Goal: Task Accomplishment & Management: Manage account settings

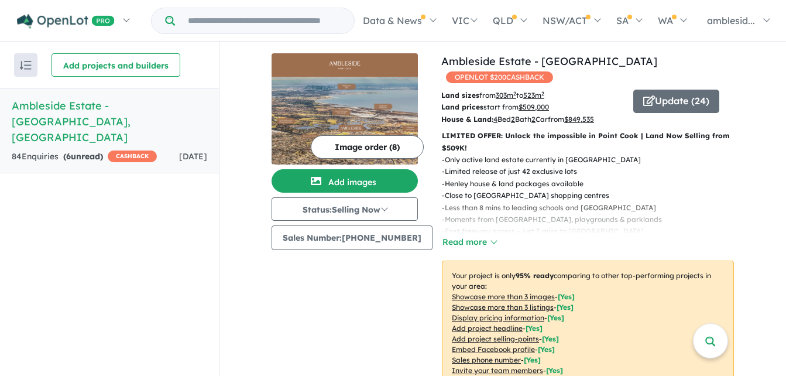
scroll to position [468, 0]
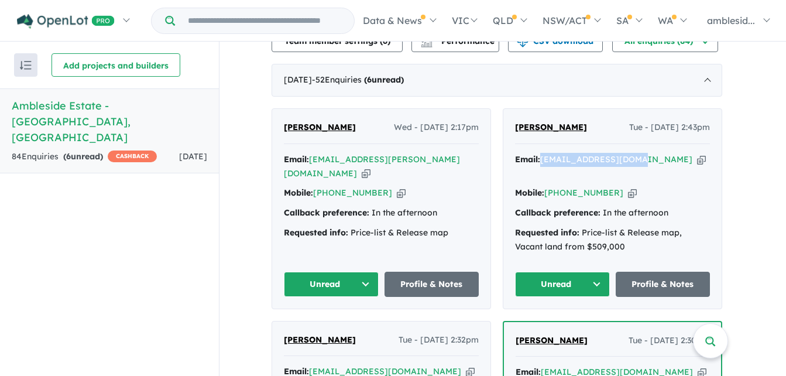
drag, startPoint x: 638, startPoint y: 152, endPoint x: 546, endPoint y: 156, distance: 92.0
click at [546, 156] on div "Email: jishnuhere@gmail.com Copied!" at bounding box center [612, 167] width 195 height 28
copy a%20Ambleside%20Estate%20-%20Point%20Cook"] "jishnuhere@gmail.com"
click at [601, 272] on button "Unread" at bounding box center [562, 284] width 95 height 25
click at [559, 326] on button "Assigned" at bounding box center [567, 339] width 102 height 27
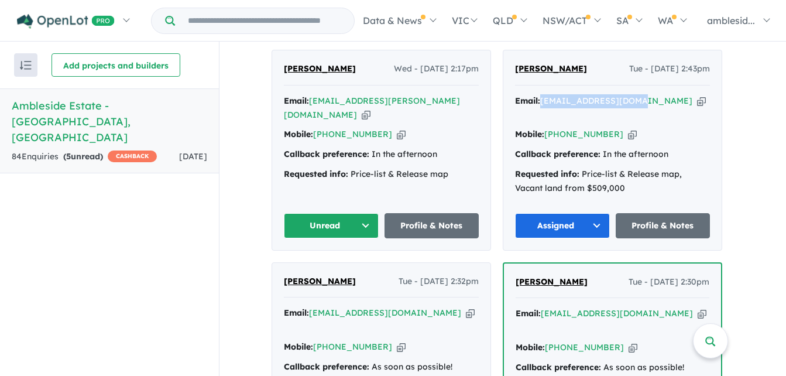
scroll to position [644, 0]
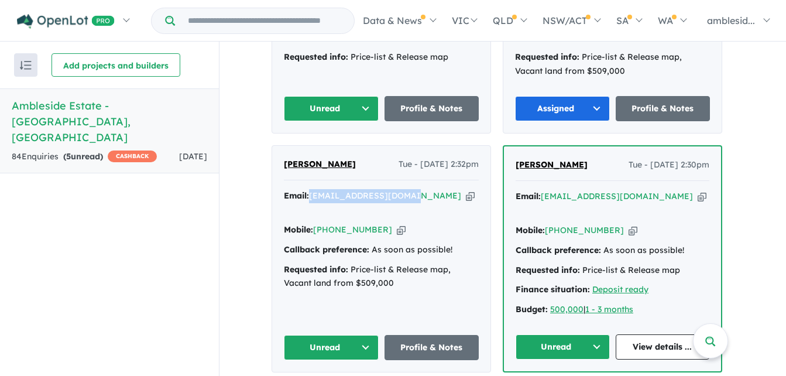
drag, startPoint x: 414, startPoint y: 176, endPoint x: 313, endPoint y: 179, distance: 100.8
click at [313, 189] on div "Email: prabha_sr@hotmail.com Copied!" at bounding box center [381, 203] width 195 height 28
click at [309, 190] on strong "Email:" at bounding box center [296, 195] width 25 height 11
copy div "prabha_sr@hotmail.com"
click at [370, 335] on button "Unread" at bounding box center [331, 347] width 95 height 25
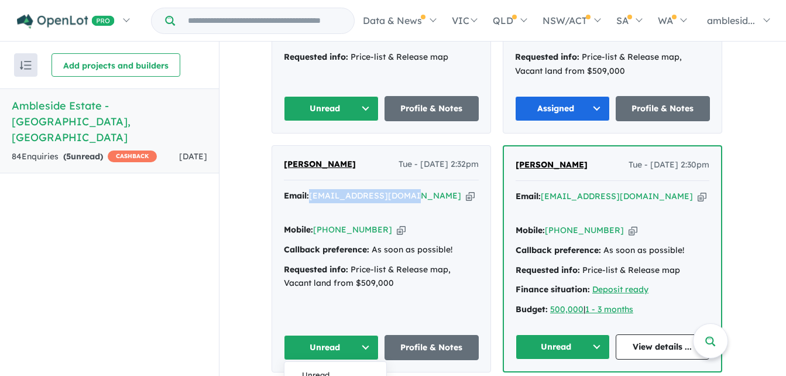
click at [661, 334] on link "View details ..." at bounding box center [663, 346] width 94 height 25
click at [596, 334] on button "Unread" at bounding box center [563, 346] width 94 height 25
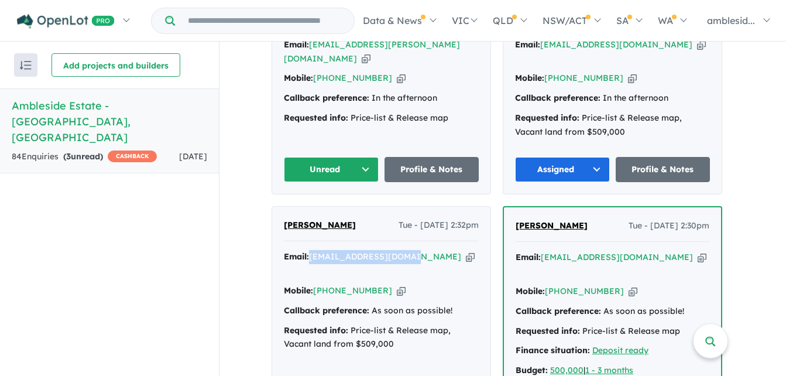
scroll to position [468, 0]
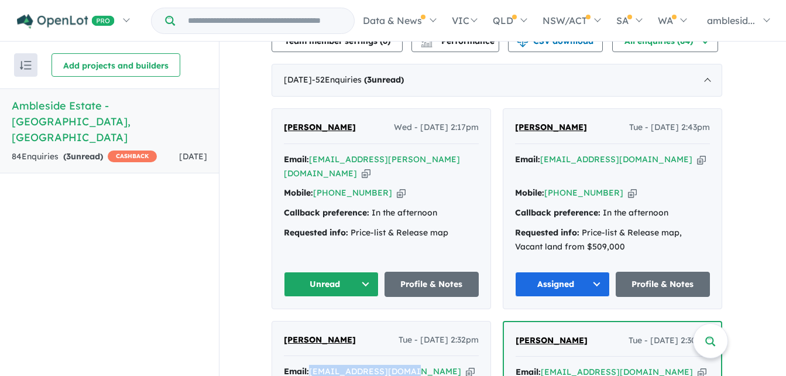
click at [367, 272] on button "Unread" at bounding box center [331, 284] width 95 height 25
click at [319, 326] on button "Assigned" at bounding box center [336, 339] width 102 height 27
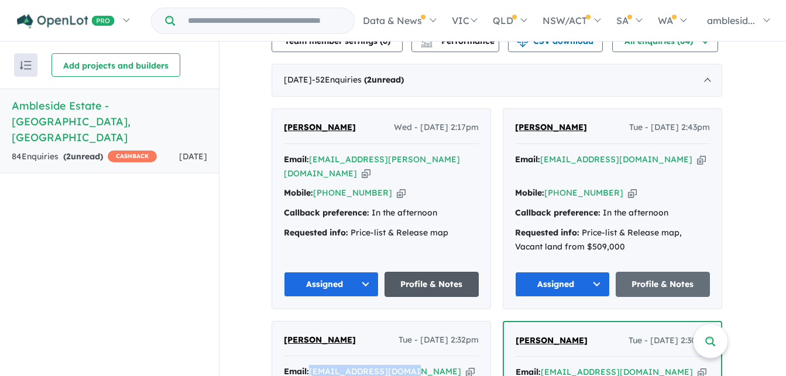
click at [449, 272] on link "Profile & Notes" at bounding box center [432, 284] width 95 height 25
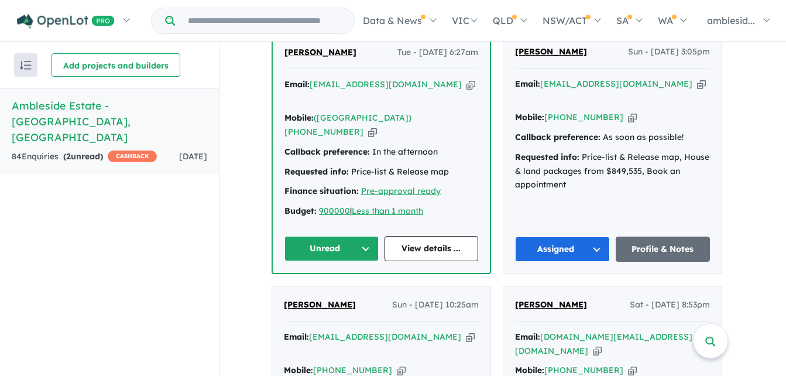
scroll to position [937, 0]
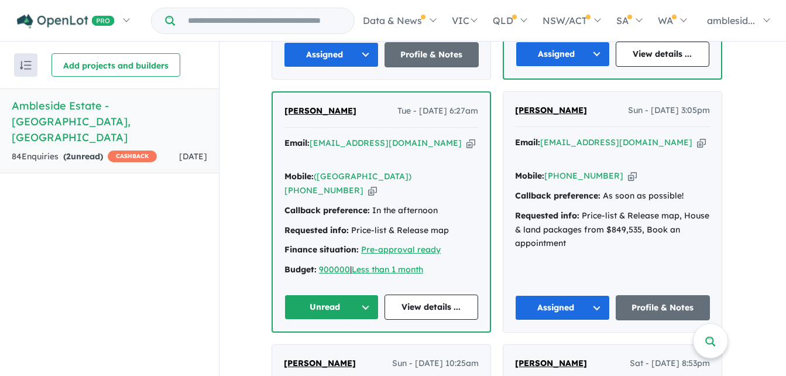
click at [371, 295] on button "Unread" at bounding box center [332, 307] width 94 height 25
click at [336, 348] on button "Assigned" at bounding box center [336, 361] width 102 height 27
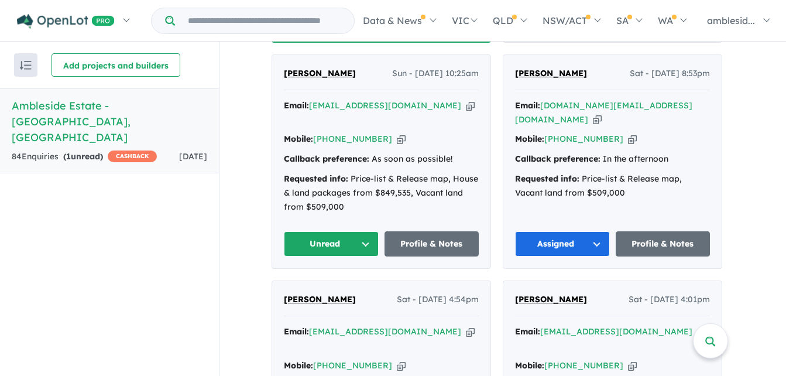
scroll to position [1230, 0]
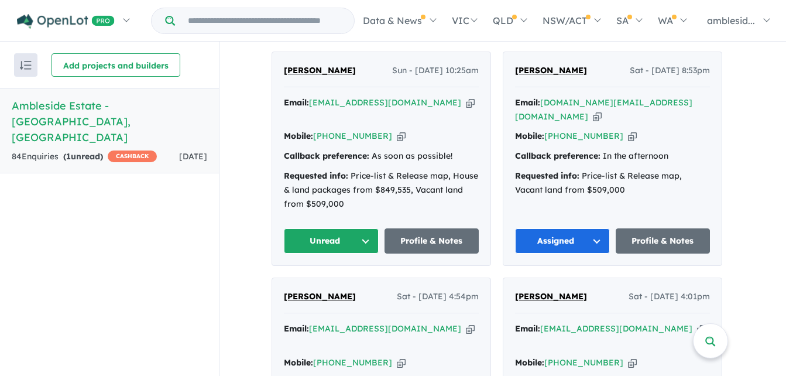
click at [364, 228] on button "Unread" at bounding box center [331, 240] width 95 height 25
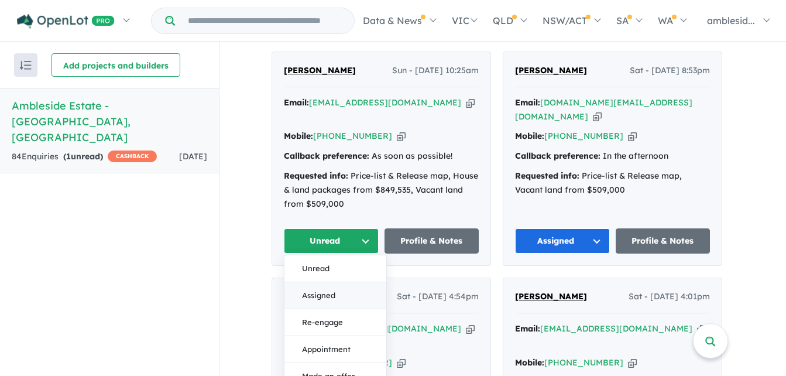
click at [327, 282] on button "Assigned" at bounding box center [336, 295] width 102 height 27
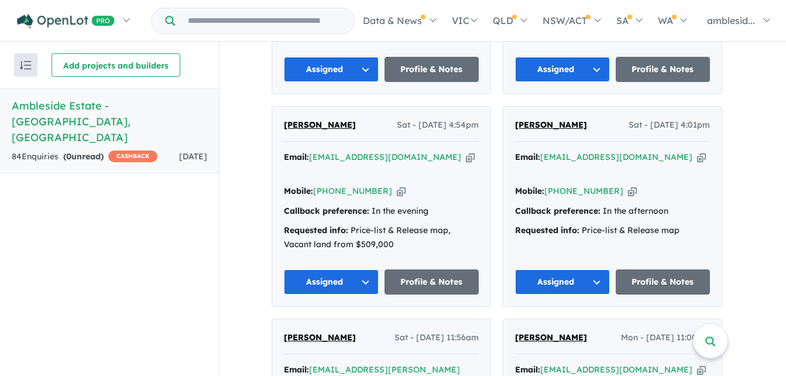
scroll to position [1405, 0]
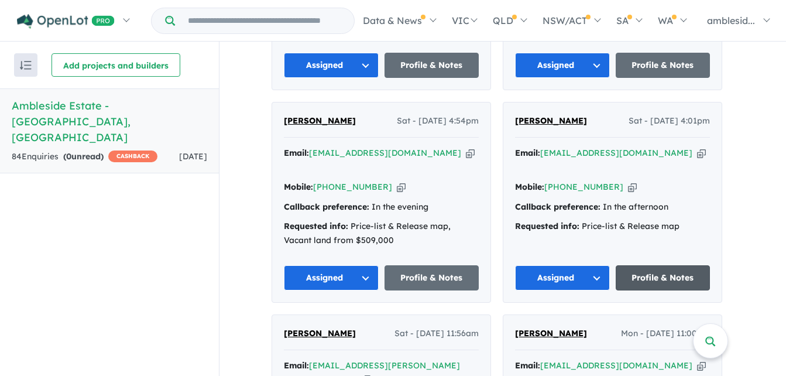
click at [655, 265] on link "Profile & Notes" at bounding box center [663, 277] width 95 height 25
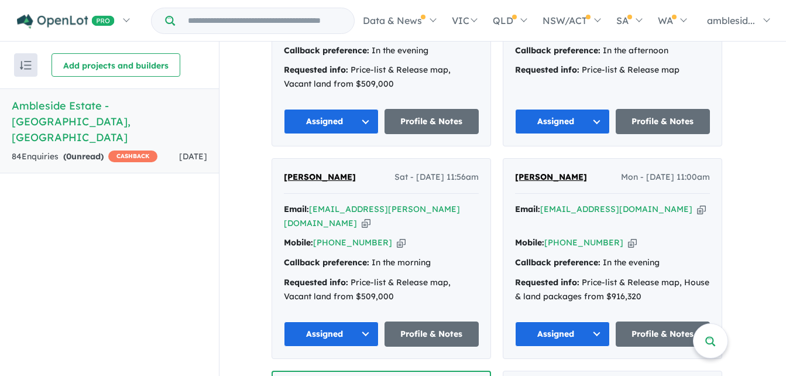
scroll to position [1581, 0]
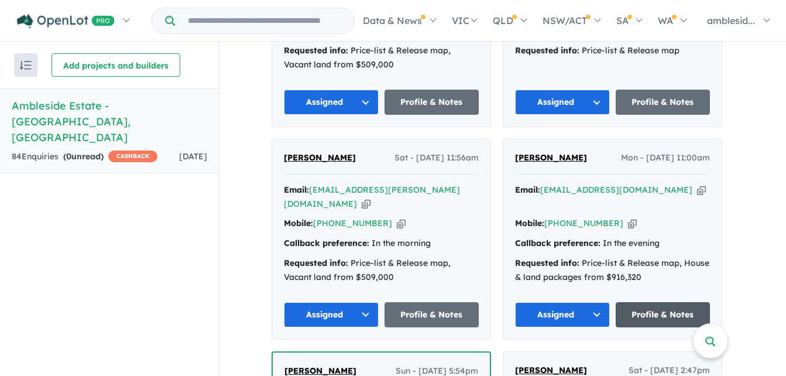
click at [659, 302] on link "Profile & Notes" at bounding box center [663, 314] width 95 height 25
click at [598, 302] on button "Assigned" at bounding box center [562, 314] width 95 height 25
click at [553, 356] on button "Assigned" at bounding box center [567, 369] width 102 height 27
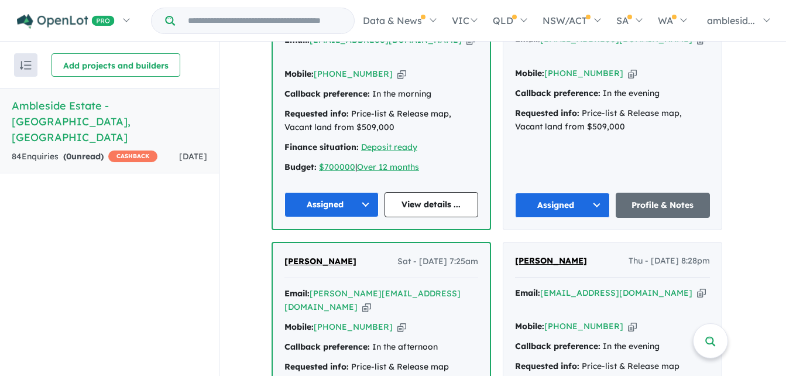
scroll to position [2050, 0]
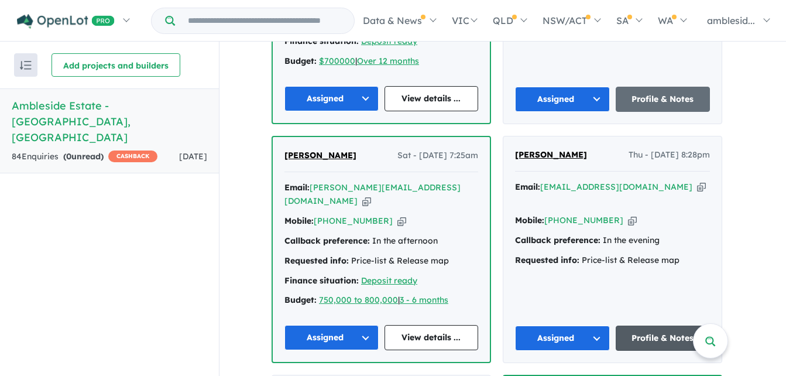
click at [664, 326] on link "Profile & Notes" at bounding box center [663, 338] width 95 height 25
click at [419, 325] on link "View details ..." at bounding box center [432, 337] width 94 height 25
click at [637, 326] on link "Profile & Notes" at bounding box center [663, 338] width 95 height 25
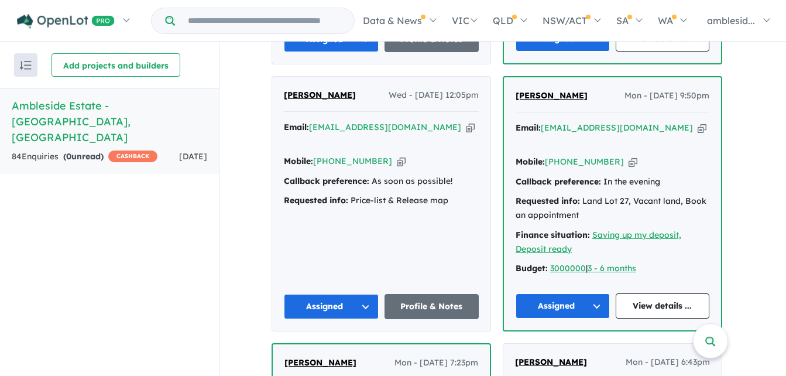
scroll to position [2635, 0]
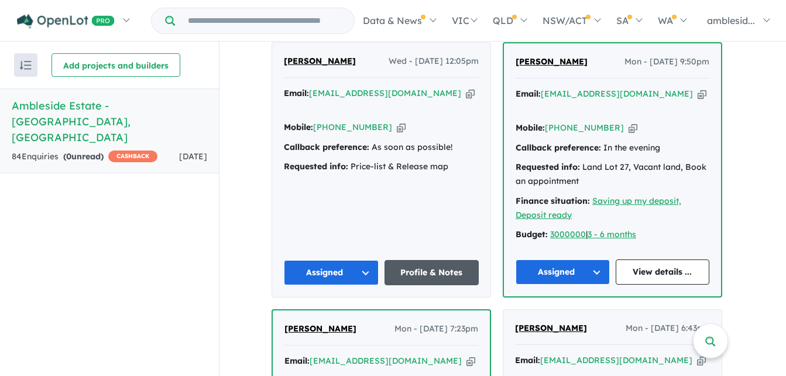
click at [432, 260] on link "Profile & Notes" at bounding box center [432, 272] width 95 height 25
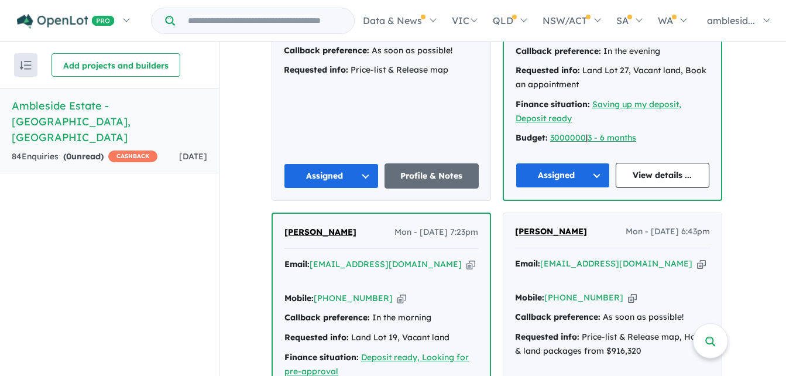
scroll to position [2752, 0]
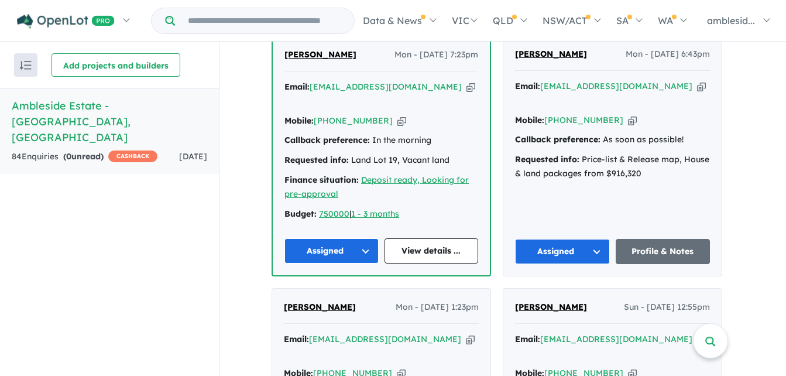
scroll to position [2928, 0]
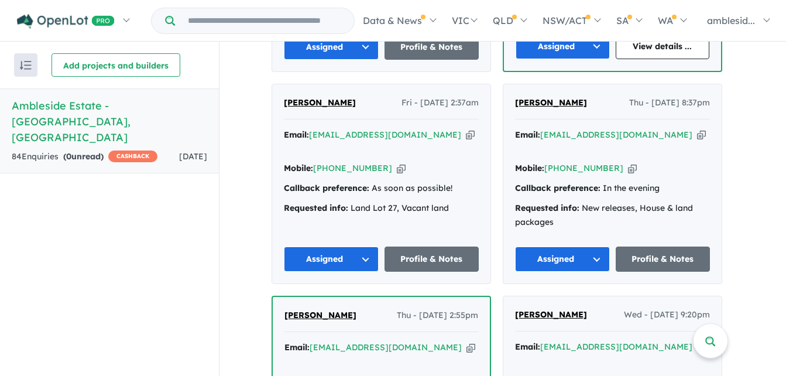
scroll to position [3806, 0]
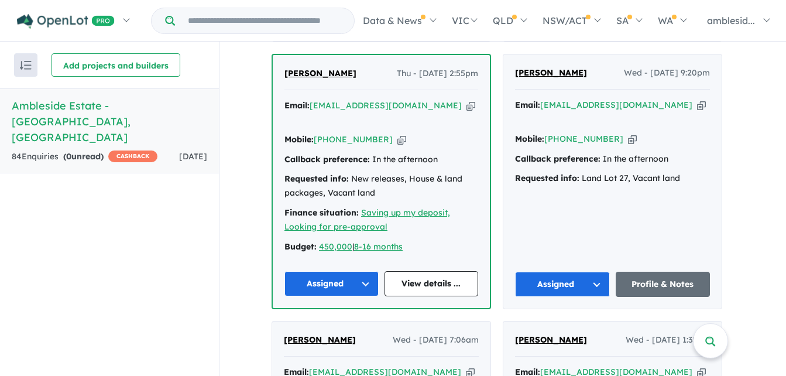
scroll to position [4040, 0]
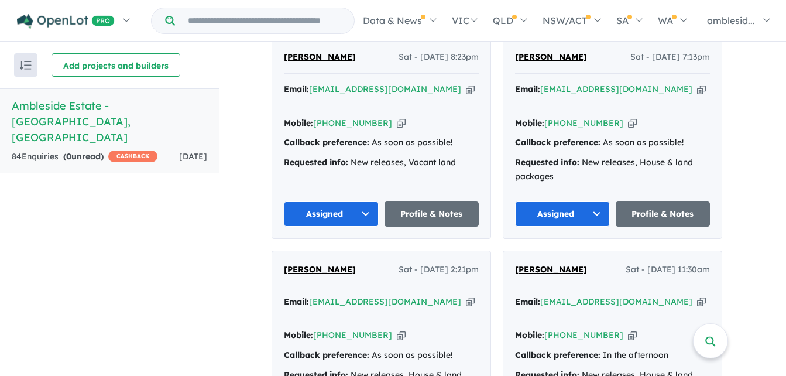
scroll to position [5847, 0]
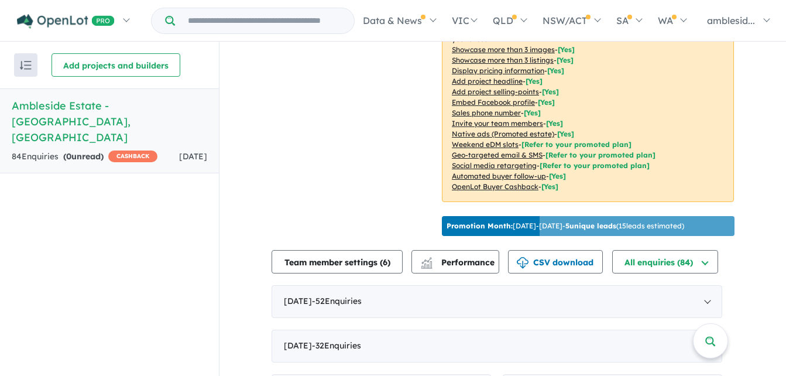
scroll to position [179, 0]
